Goal: Task Accomplishment & Management: Manage account settings

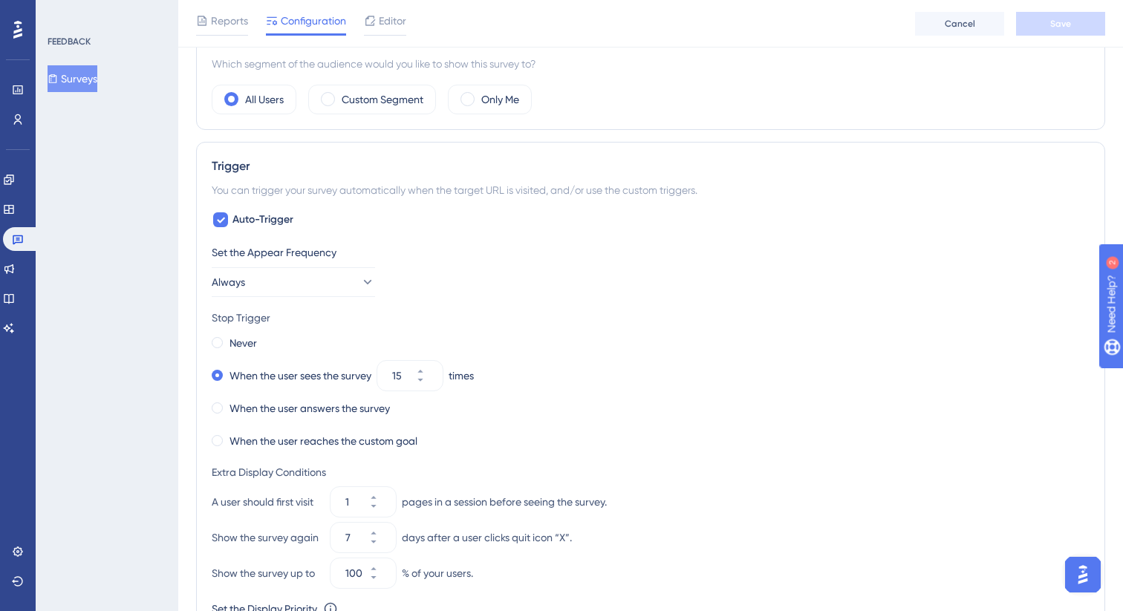
scroll to position [491, 0]
click at [227, 223] on div at bounding box center [220, 221] width 15 height 15
checkbox input "false"
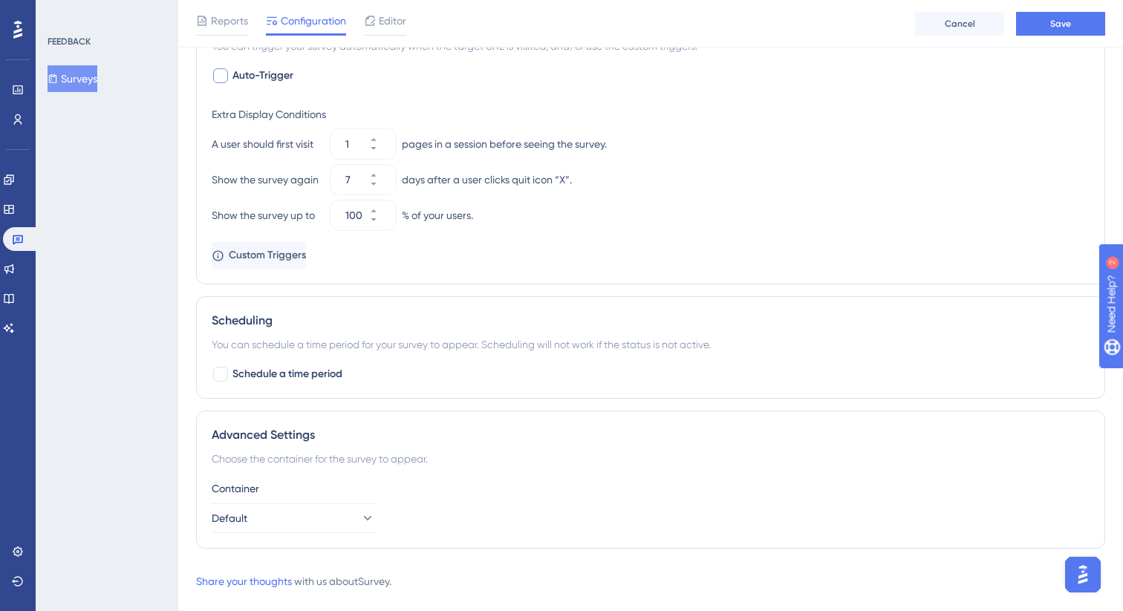
scroll to position [663, 0]
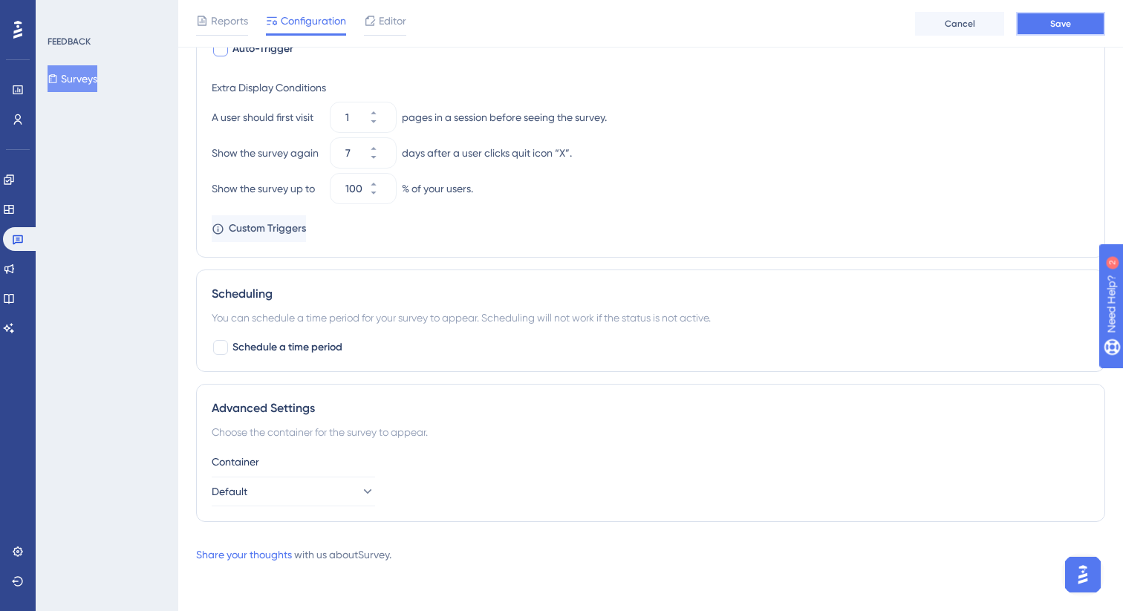
click at [1075, 26] on button "Save" at bounding box center [1060, 24] width 89 height 24
click at [271, 232] on span "Custom Triggers" at bounding box center [268, 229] width 77 height 18
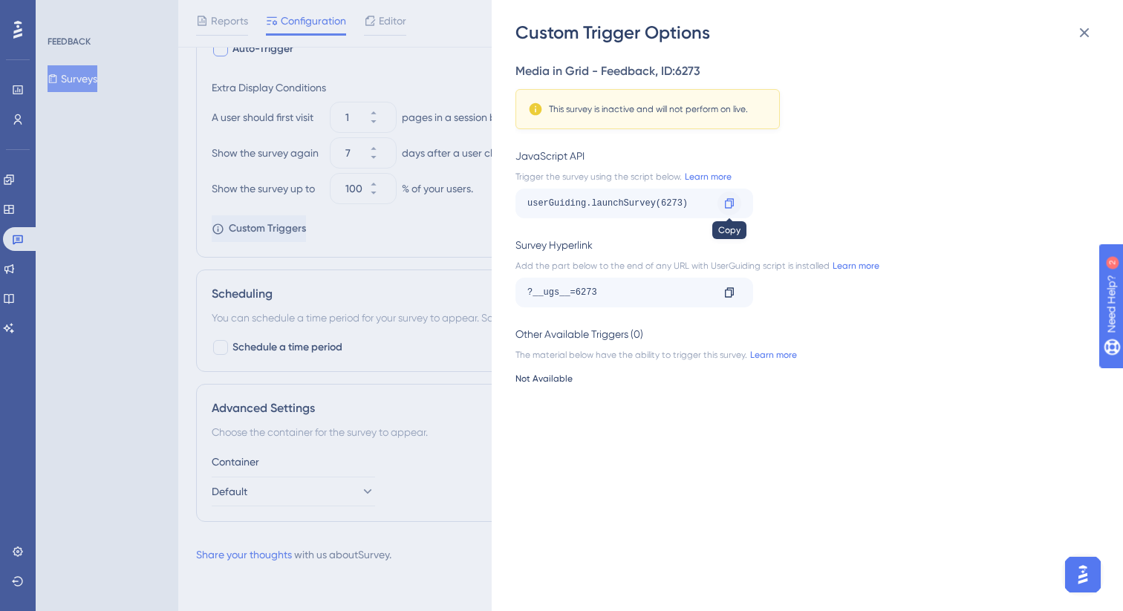
click at [730, 204] on icon at bounding box center [729, 203] width 12 height 12
click at [1090, 33] on icon at bounding box center [1084, 33] width 18 height 18
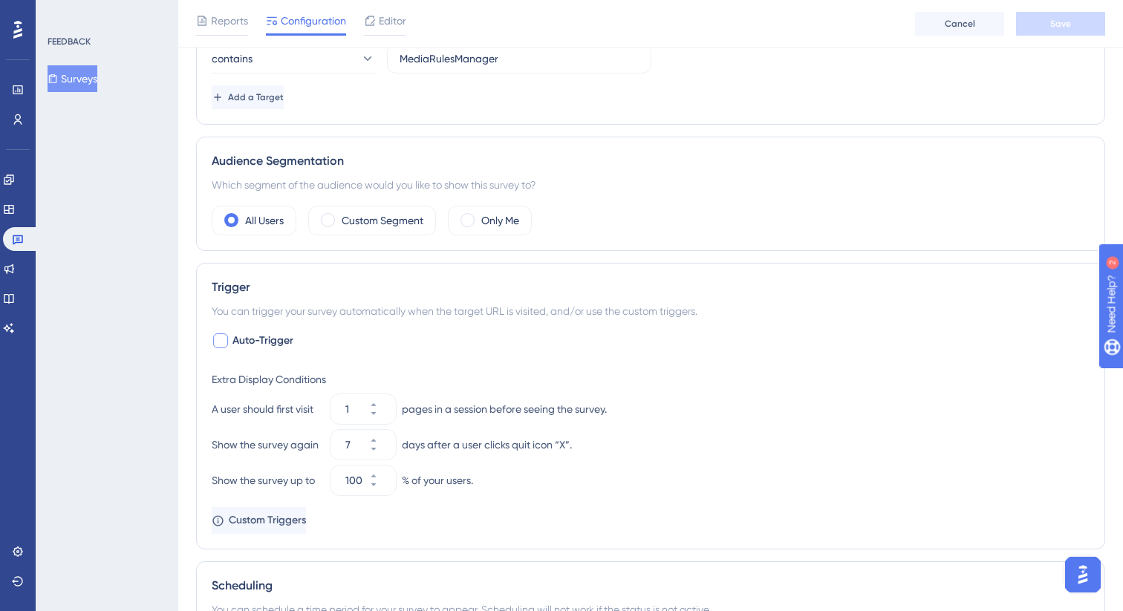
scroll to position [0, 0]
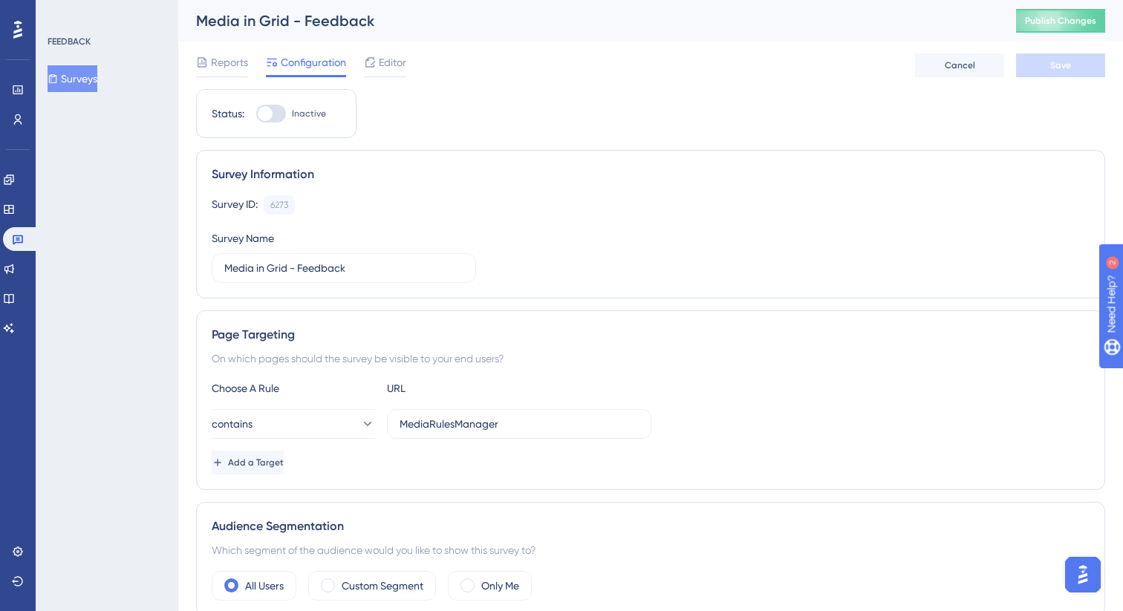
click at [275, 118] on div at bounding box center [271, 114] width 30 height 18
click at [256, 114] on input "Inactive" at bounding box center [255, 114] width 1 height 1
checkbox input "true"
click at [1076, 69] on button "Save" at bounding box center [1060, 65] width 89 height 24
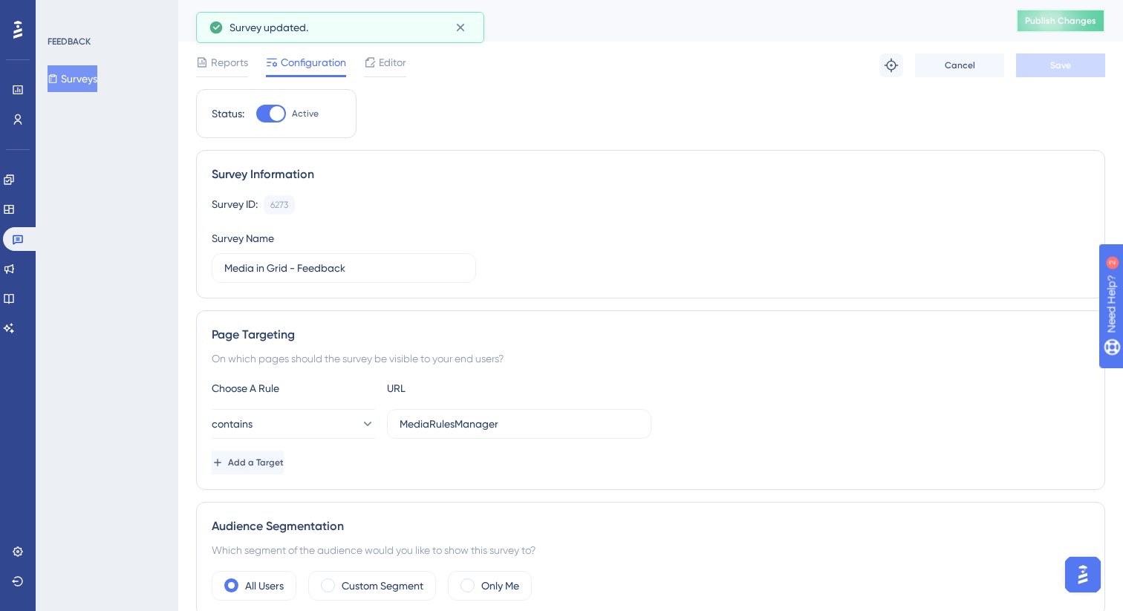
click at [1053, 18] on span "Publish Changes" at bounding box center [1060, 21] width 71 height 12
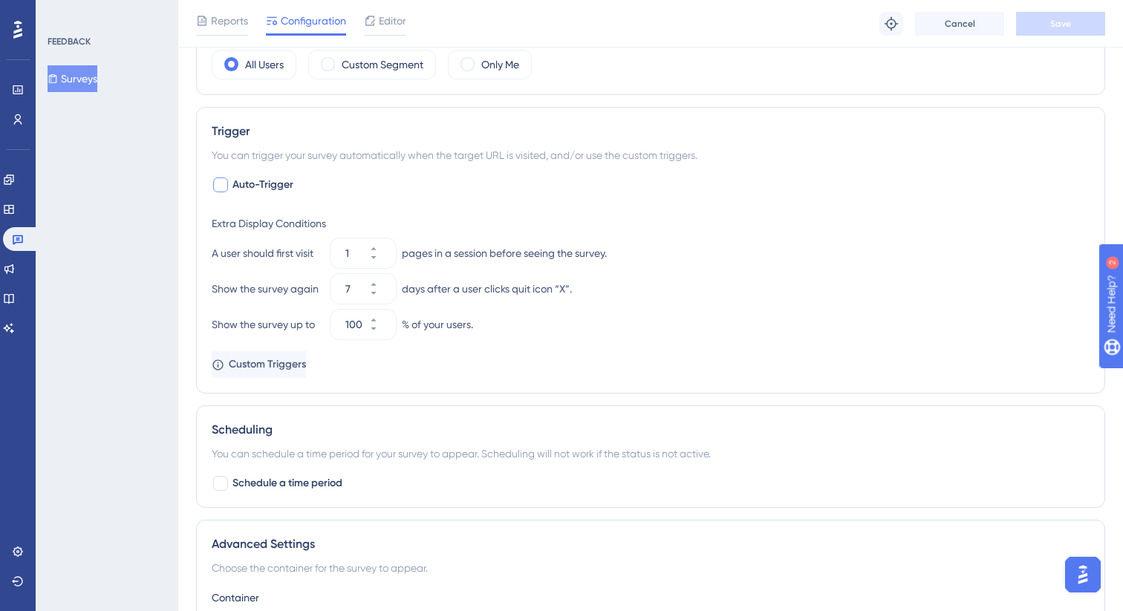
scroll to position [529, 0]
click at [372, 256] on button "1" at bounding box center [382, 258] width 27 height 15
type input "1"
click at [667, 276] on div "Show the survey again 7 days after a user clicks quit icon “X”." at bounding box center [651, 287] width 878 height 30
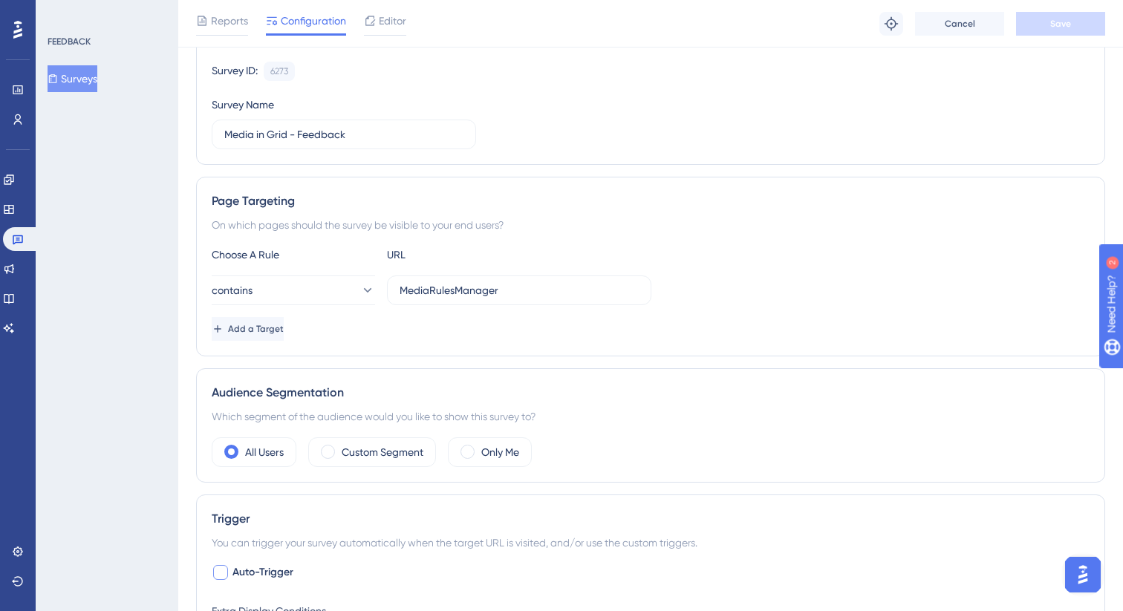
scroll to position [0, 0]
